Goal: Information Seeking & Learning: Check status

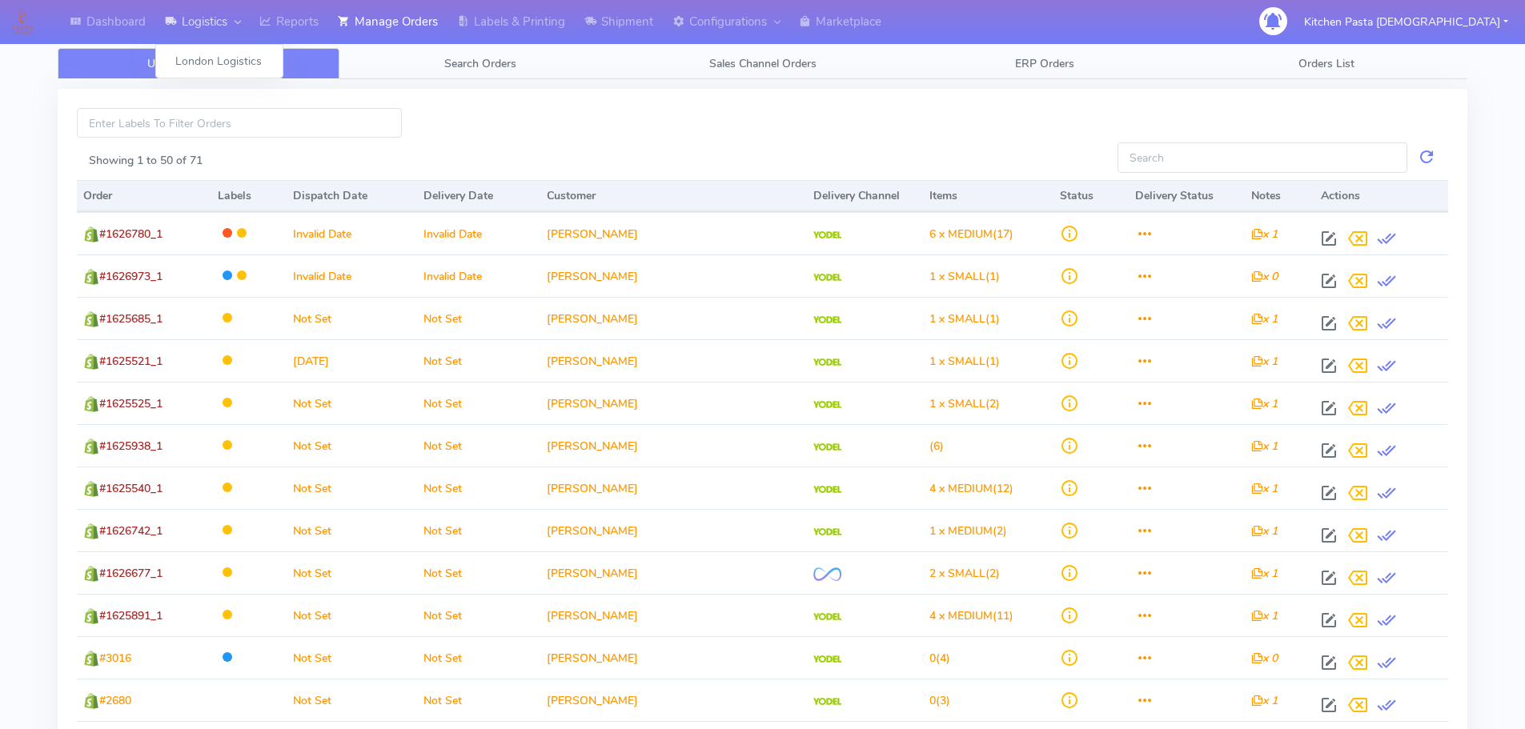
drag, startPoint x: 0, startPoint y: 0, endPoint x: 206, endPoint y: 30, distance: 207.9
click at [189, 30] on link "Logistics" at bounding box center [202, 22] width 94 height 44
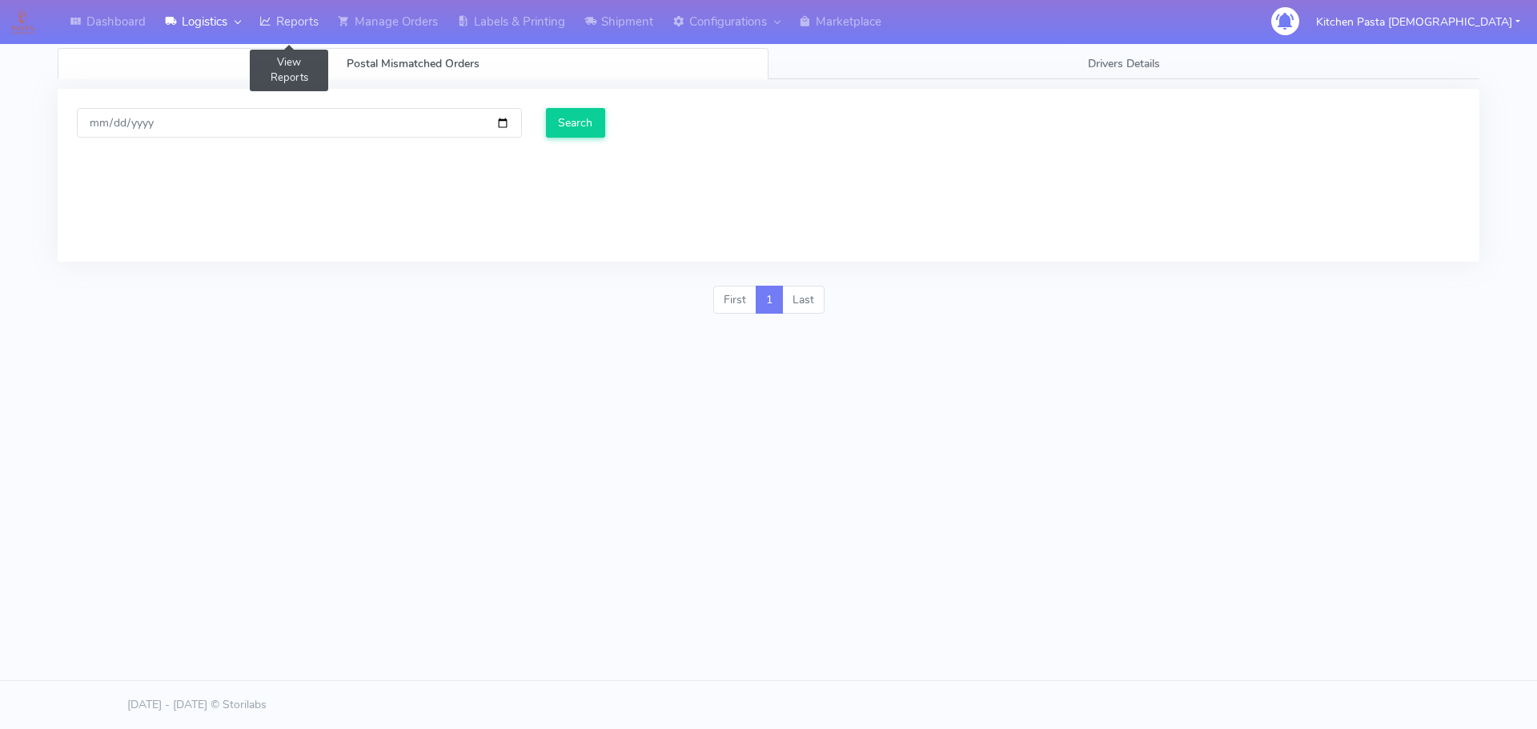
click at [312, 31] on link "Reports" at bounding box center [289, 22] width 78 height 44
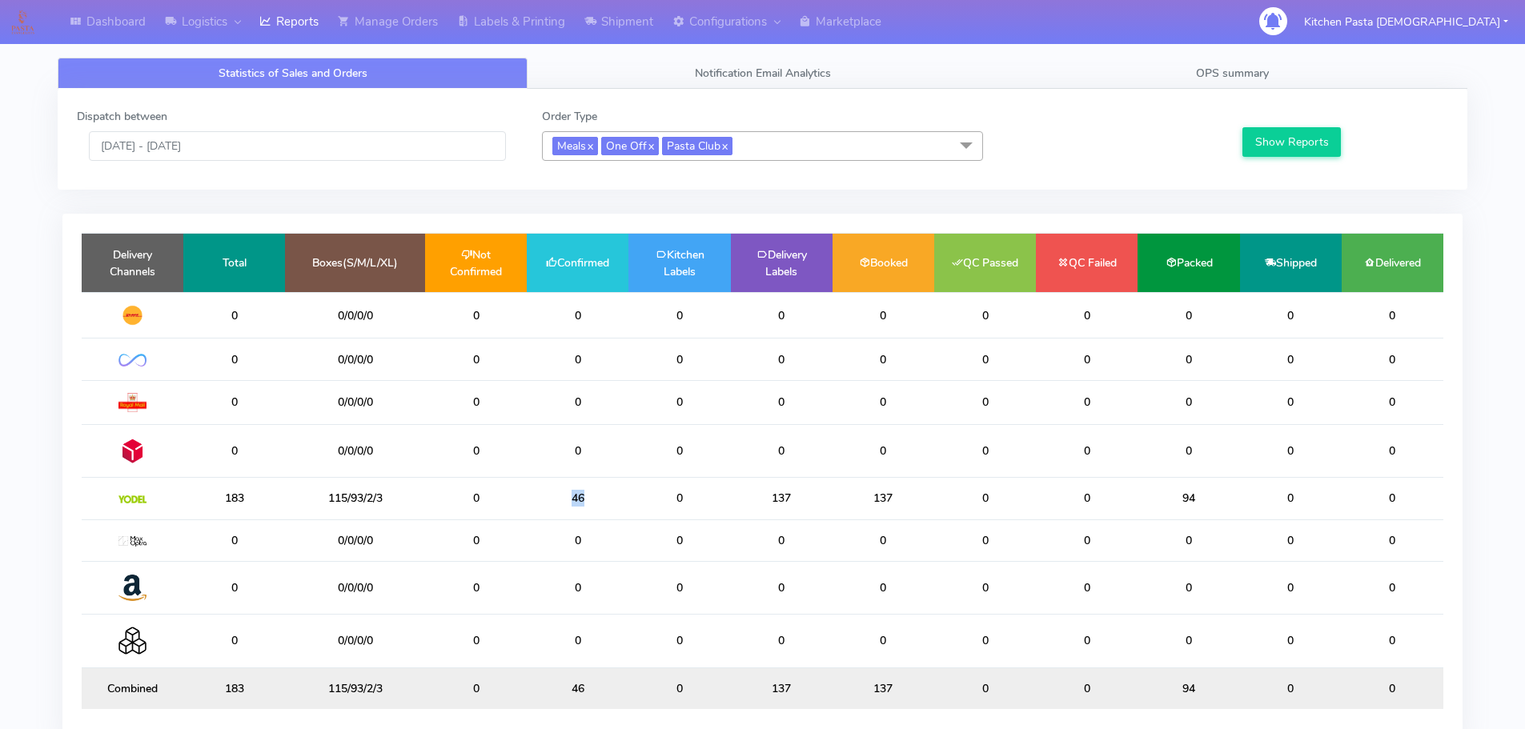
drag, startPoint x: 616, startPoint y: 493, endPoint x: 548, endPoint y: 498, distance: 68.2
click at [548, 498] on td "46" at bounding box center [578, 499] width 102 height 42
click at [608, 459] on td "0" at bounding box center [578, 450] width 102 height 53
drag, startPoint x: 798, startPoint y: 151, endPoint x: 583, endPoint y: 243, distance: 234.2
click at [797, 150] on span "Meals x One Off x Pasta Club x" at bounding box center [762, 146] width 441 height 30
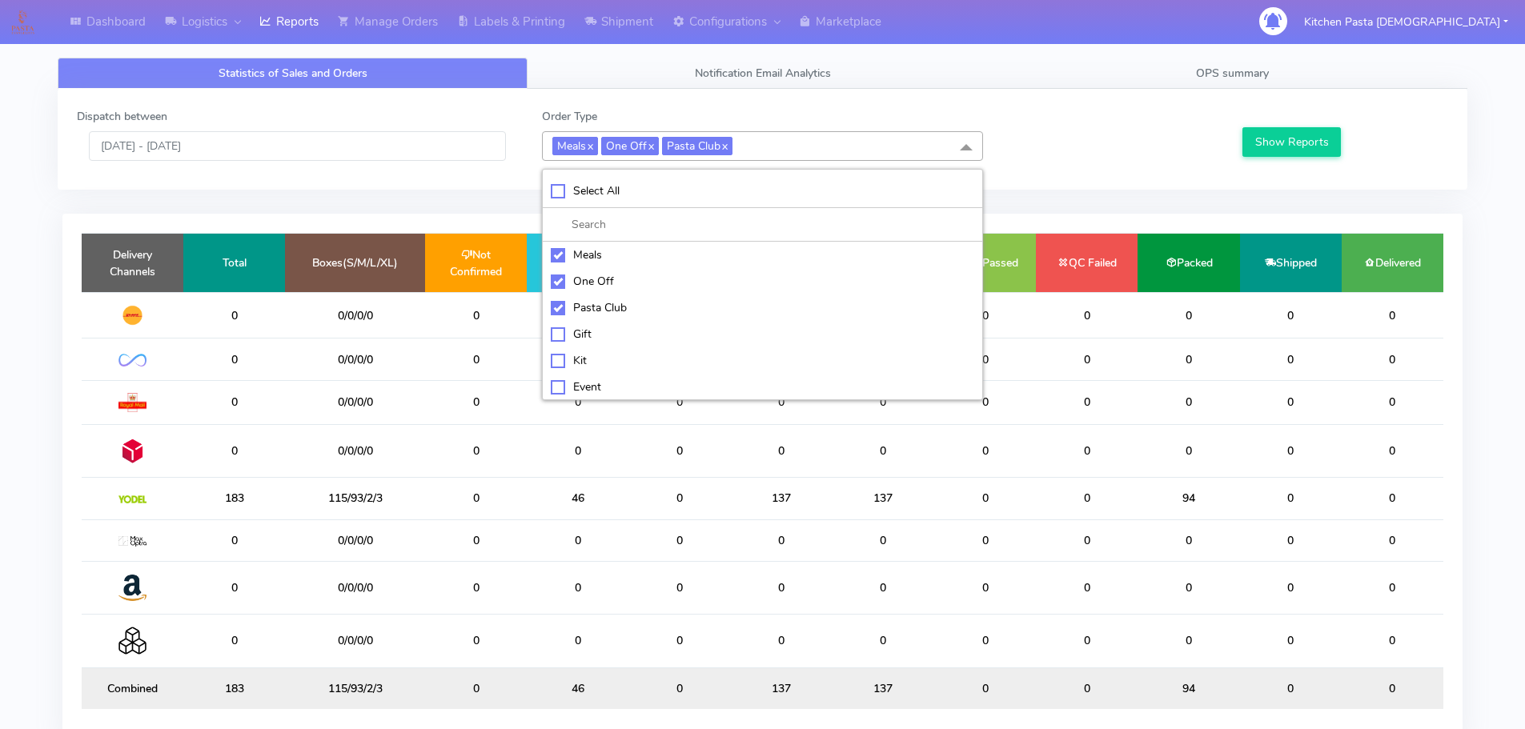
click at [596, 192] on div "Select All" at bounding box center [762, 191] width 423 height 17
checkbox input "true"
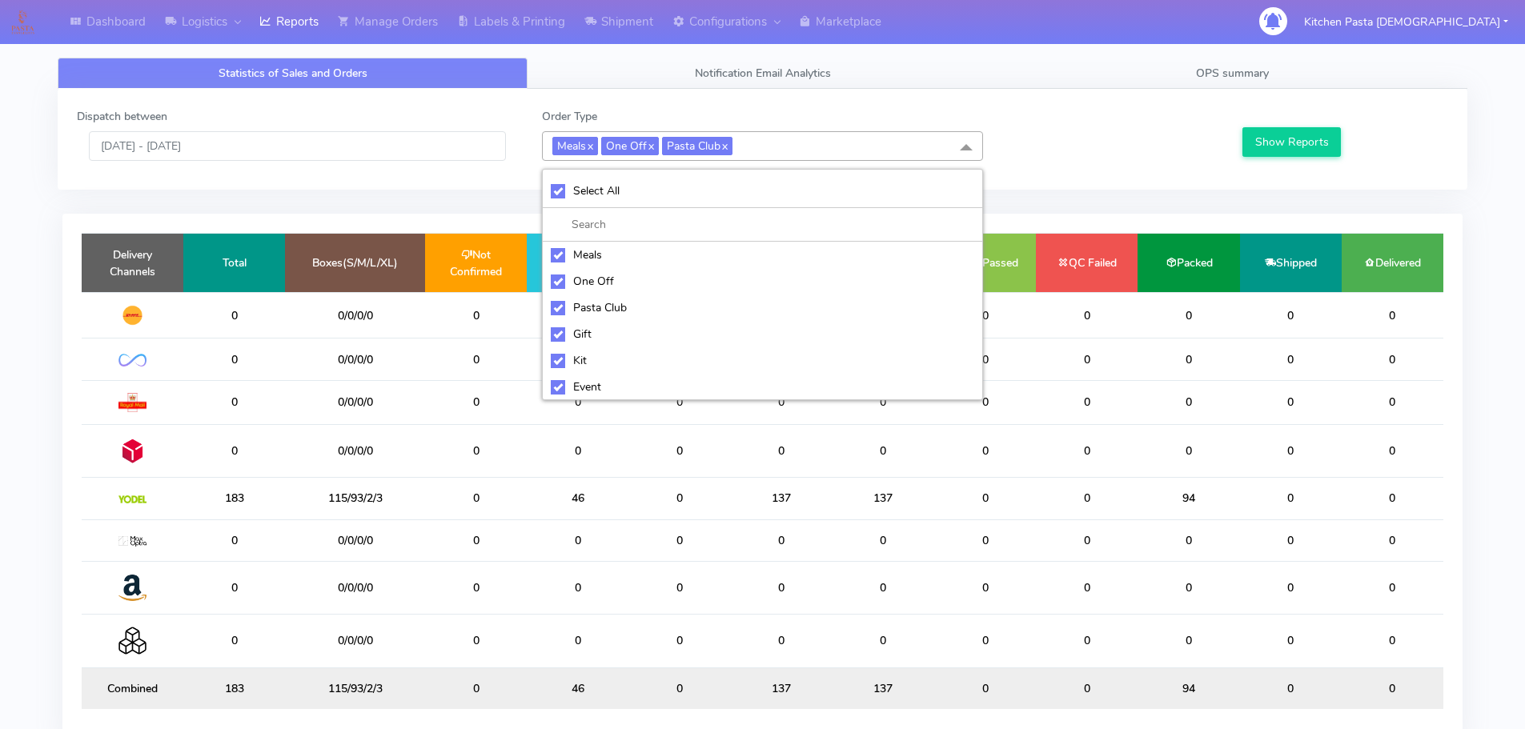
checkbox input "true"
click at [596, 192] on div "UnSelect All" at bounding box center [762, 191] width 423 height 17
checkbox input "false"
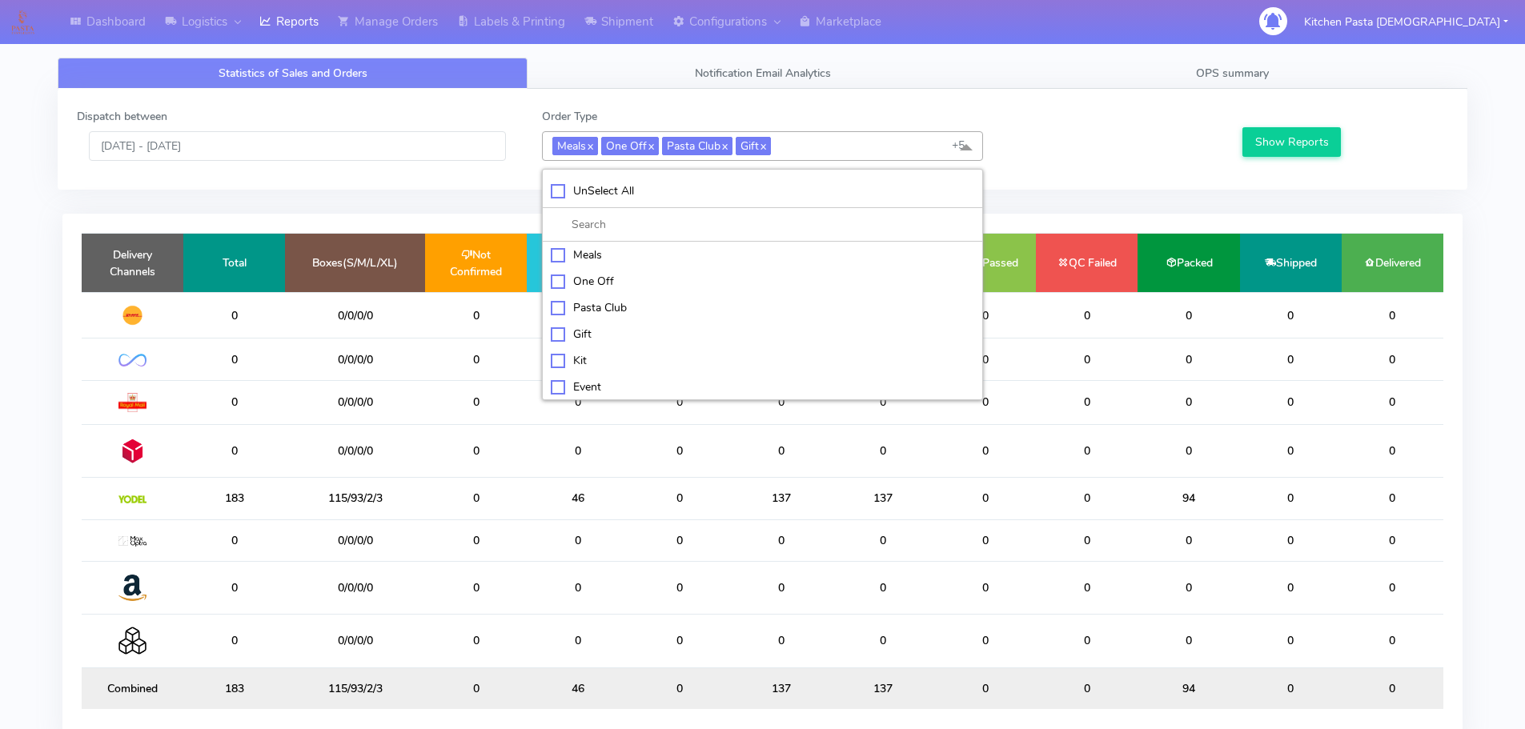
checkbox input "false"
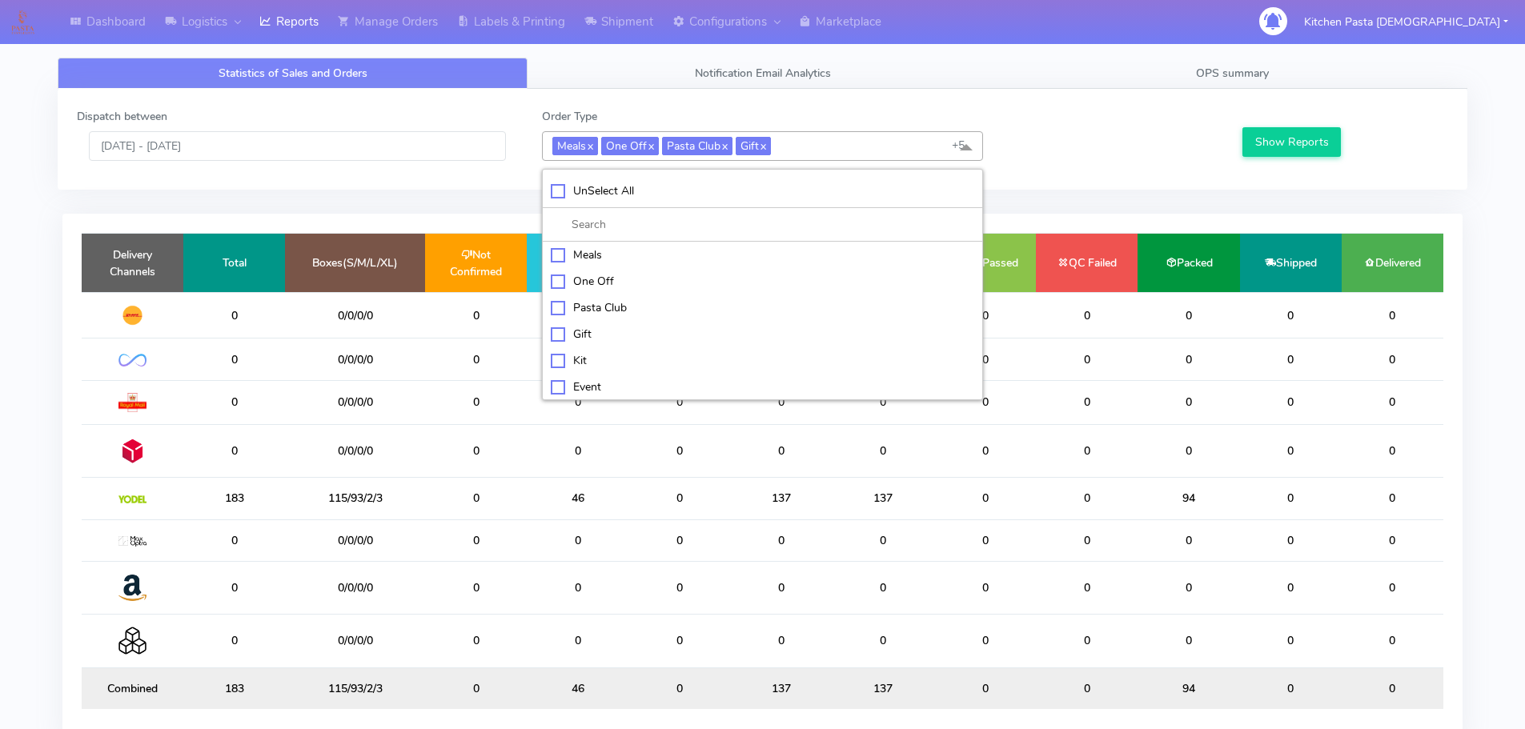
checkbox input "false"
click at [597, 353] on div "Kit" at bounding box center [762, 359] width 423 height 17
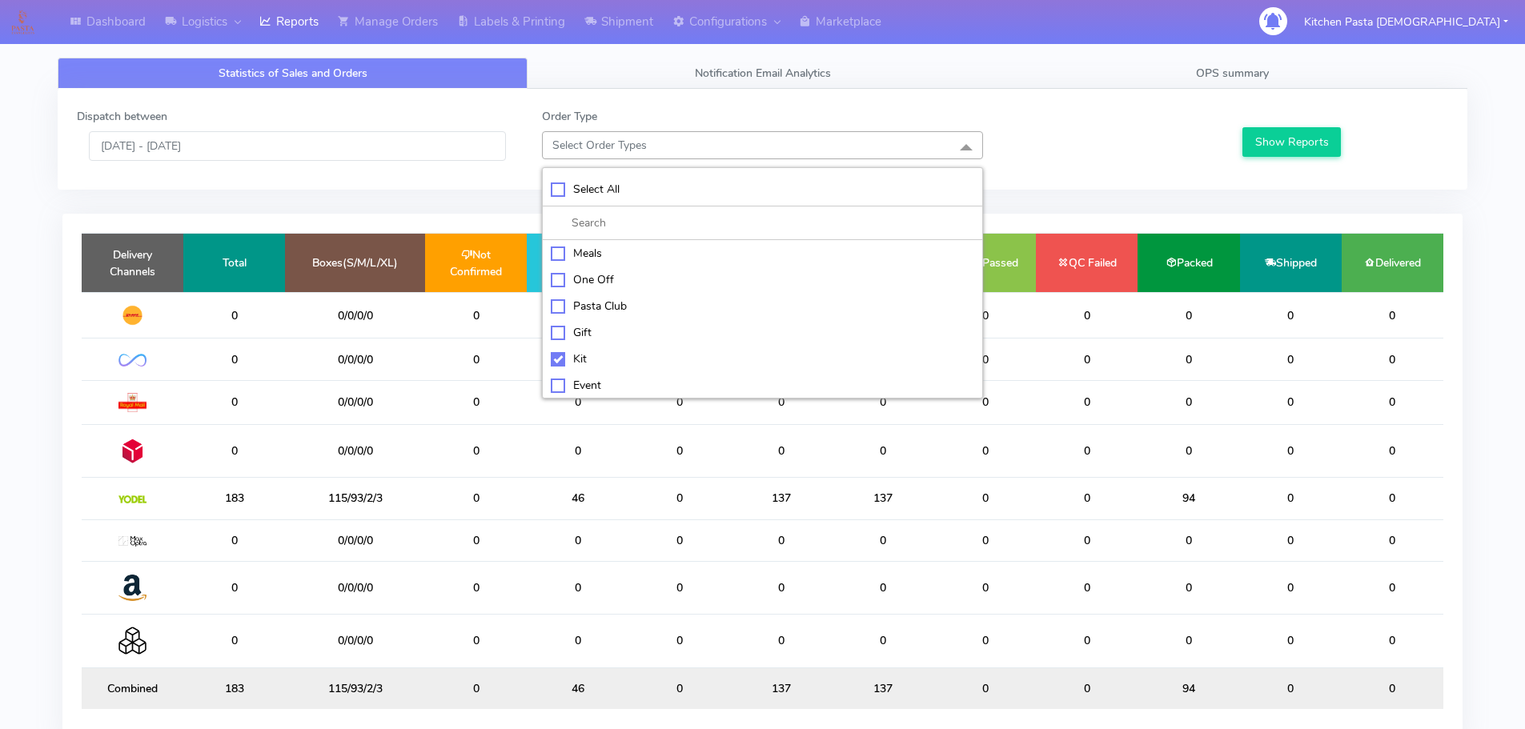
checkbox input "true"
click at [603, 394] on div "ATAVI" at bounding box center [762, 386] width 423 height 17
checkbox input "true"
click at [1302, 154] on button "Show Reports" at bounding box center [1291, 142] width 98 height 30
